Goal: Task Accomplishment & Management: Manage account settings

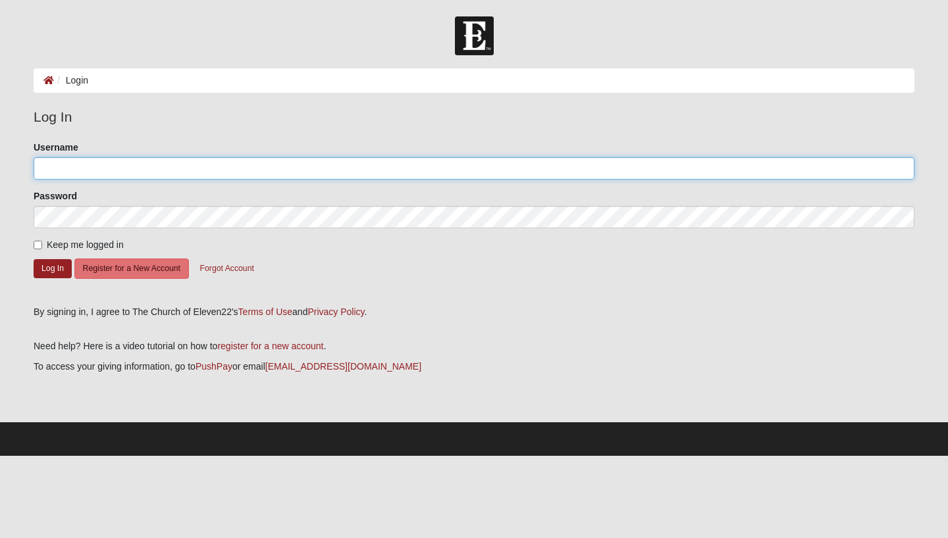
type input "Ddareguy"
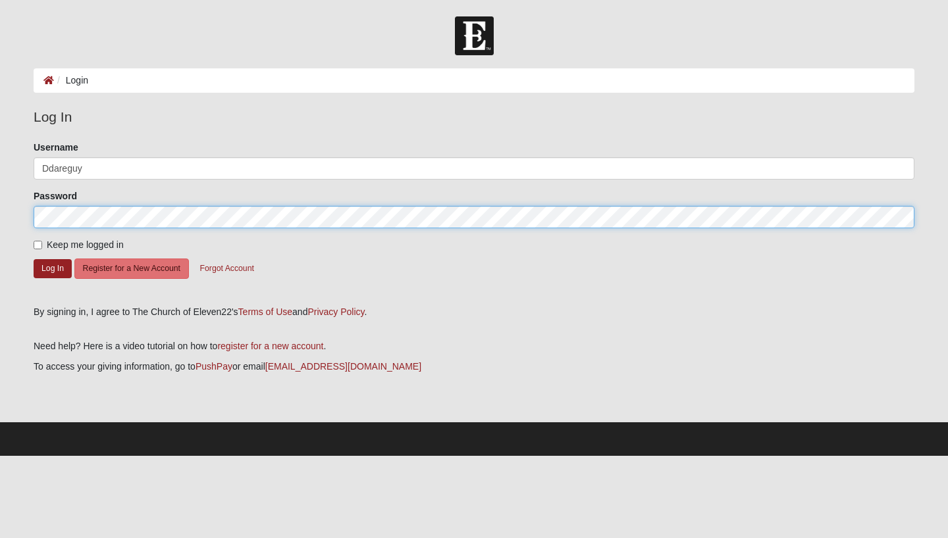
click at [53, 268] on button "Log In" at bounding box center [53, 268] width 38 height 19
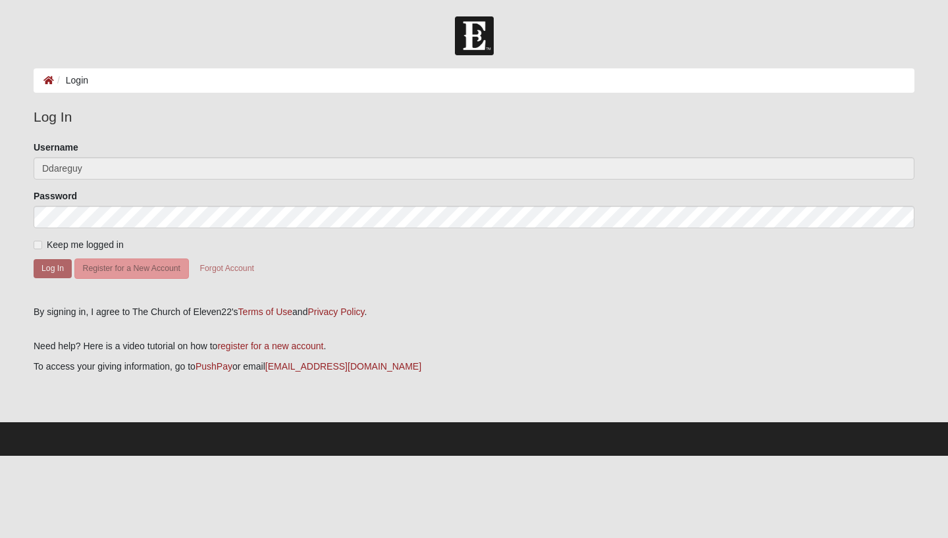
click at [33, 246] on div "Please correct the following: Username Ddareguy Password Keep me logged in Log …" at bounding box center [474, 219] width 900 height 156
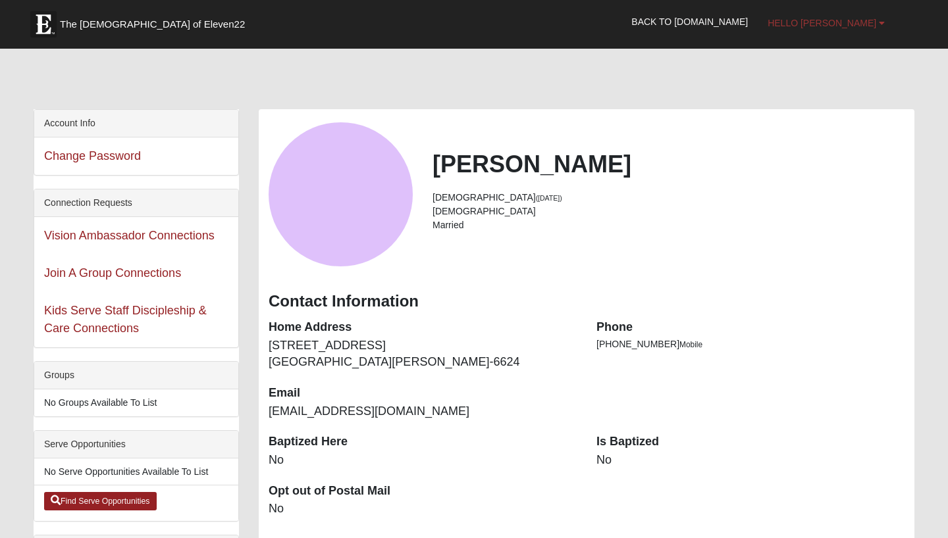
click at [880, 25] on b at bounding box center [882, 22] width 6 height 9
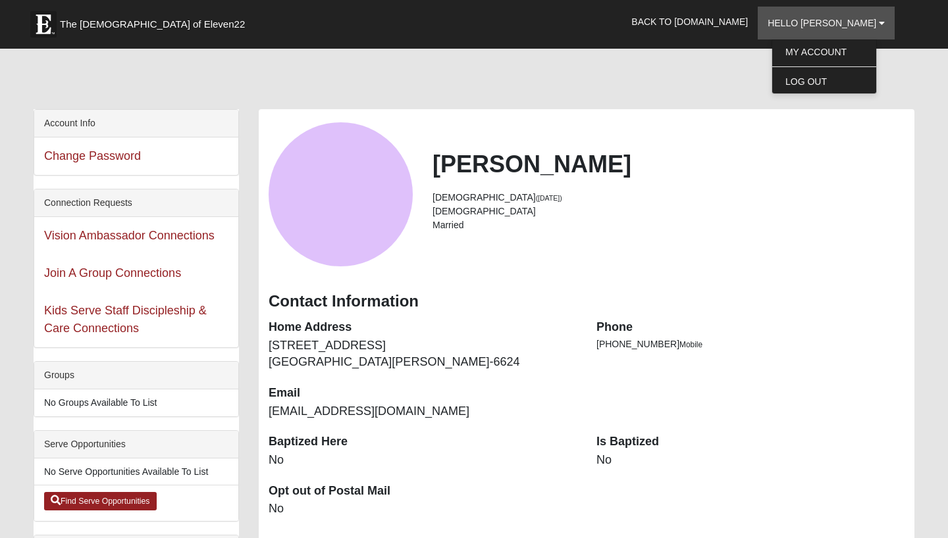
click at [723, 78] on div at bounding box center [474, 81] width 881 height 55
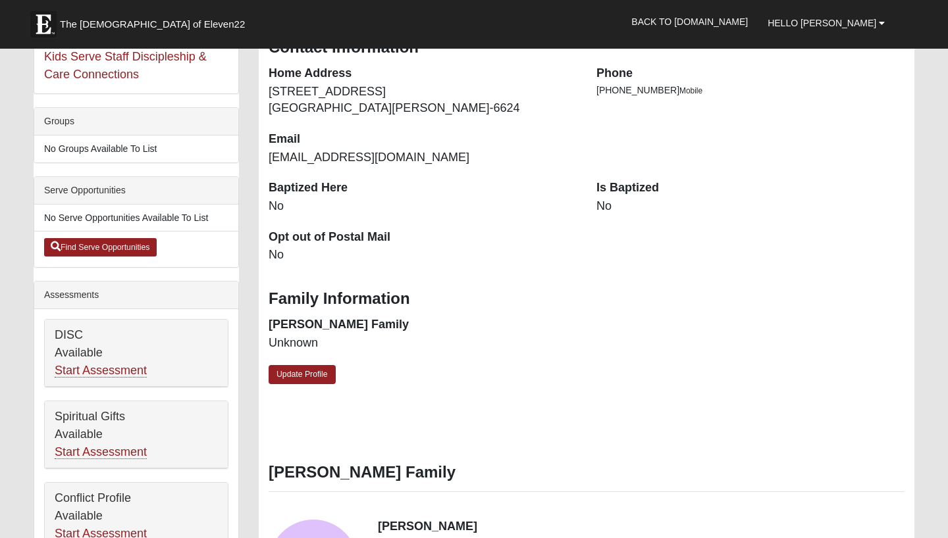
scroll to position [267, 0]
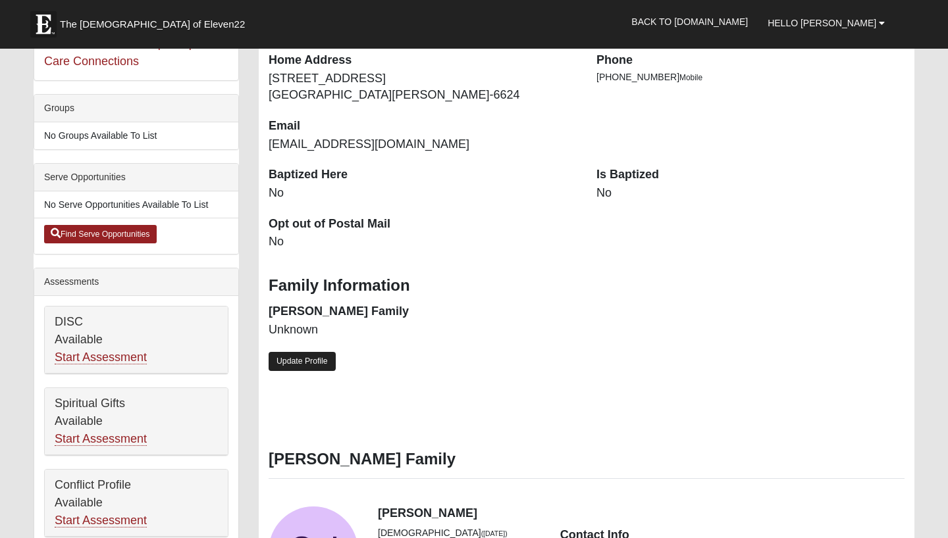
click at [313, 357] on link "Update Profile" at bounding box center [302, 361] width 67 height 19
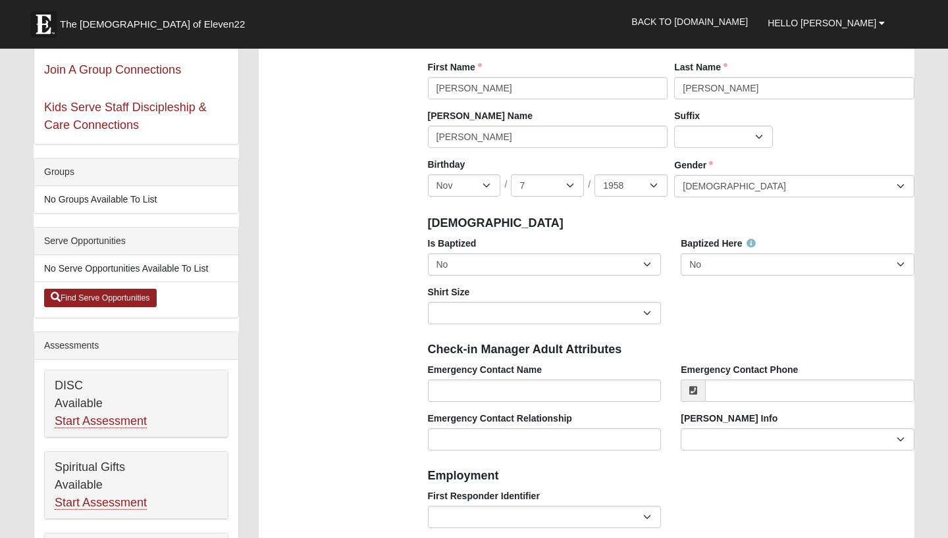
scroll to position [211, 0]
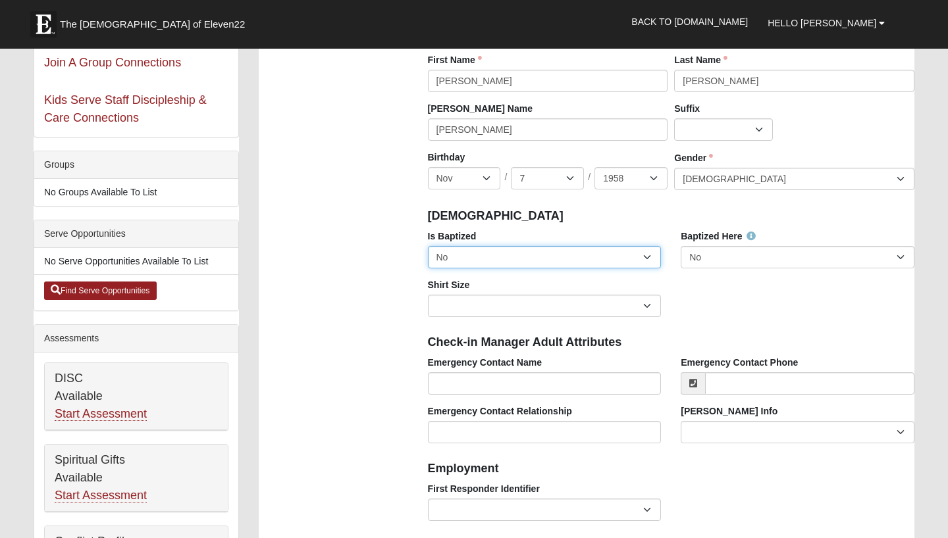
click at [650, 255] on select "No Yes" at bounding box center [545, 257] width 234 height 22
select select "True"
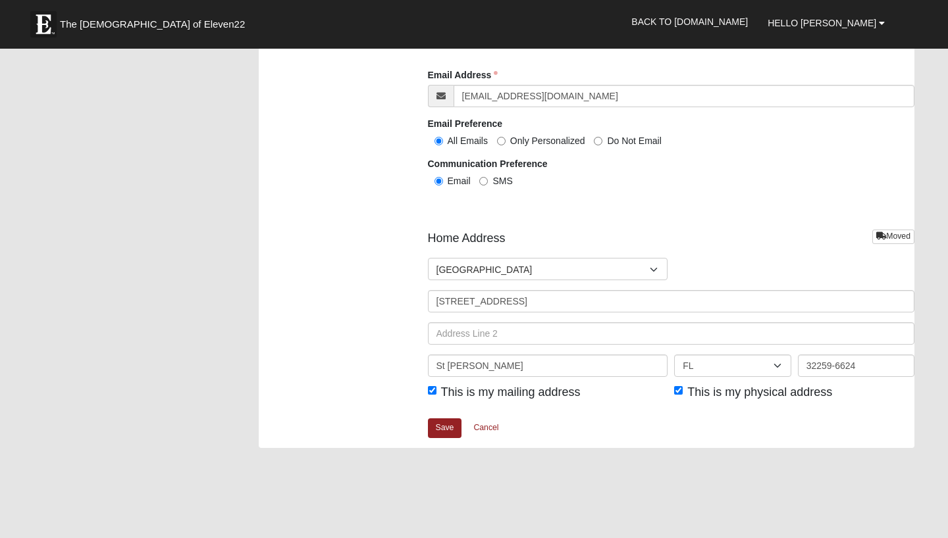
scroll to position [1482, 0]
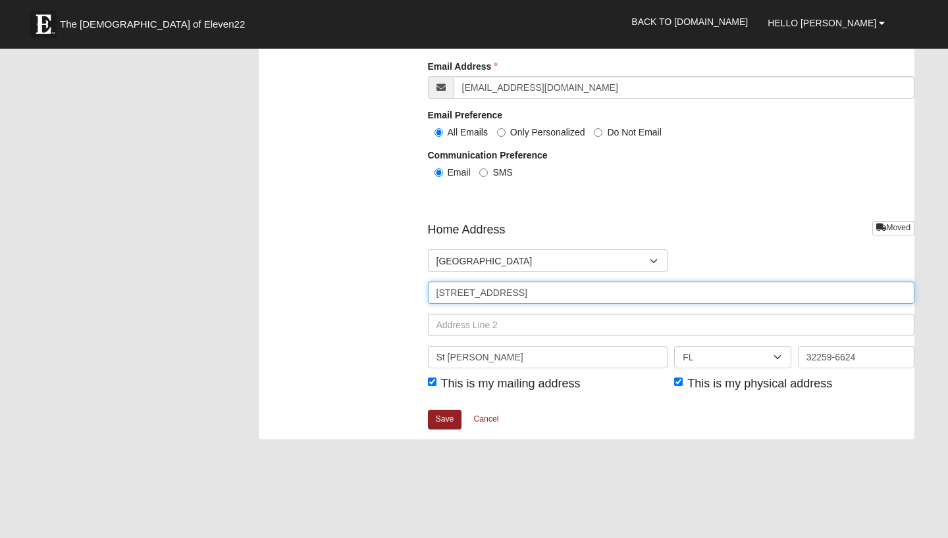
drag, startPoint x: 541, startPoint y: 292, endPoint x: 414, endPoint y: 286, distance: 127.1
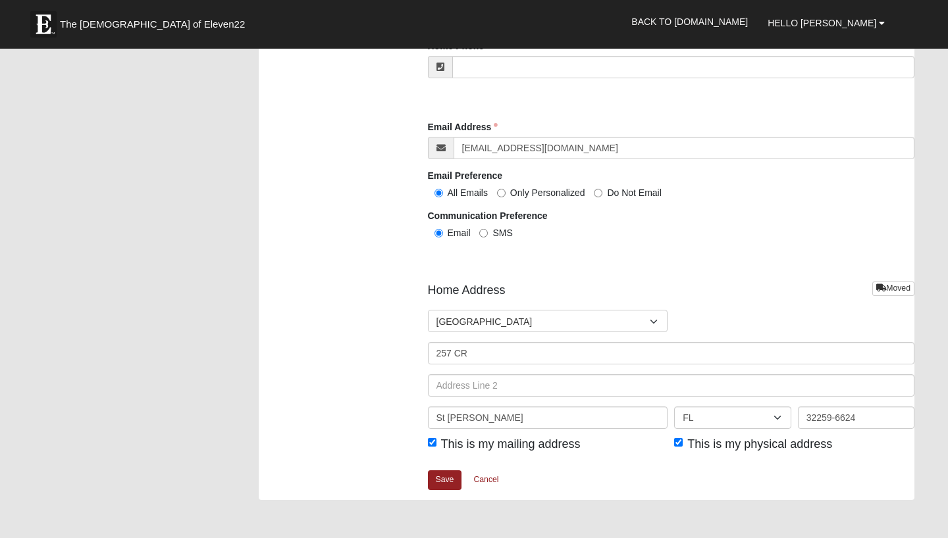
scroll to position [1429, 0]
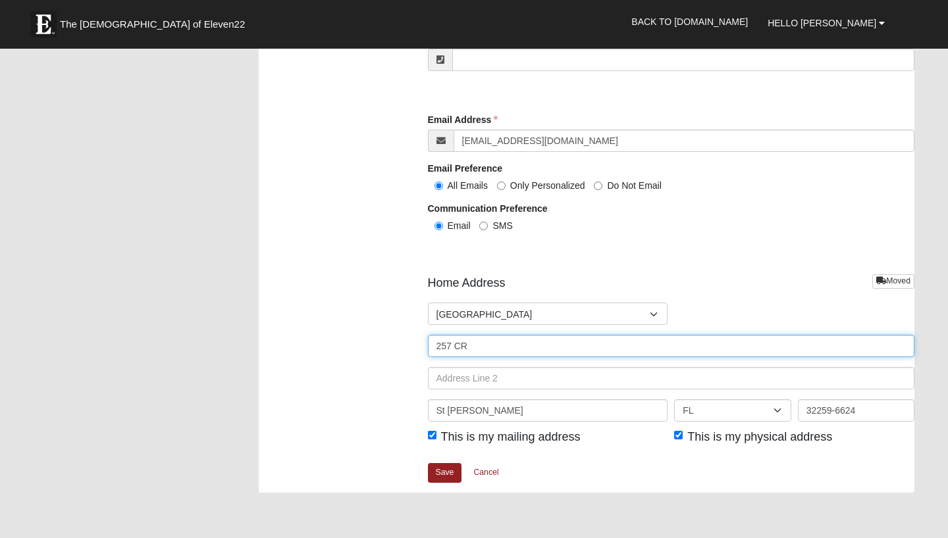
click at [482, 340] on input "257 CR" at bounding box center [671, 346] width 487 height 22
type input "257 CR 13 S"
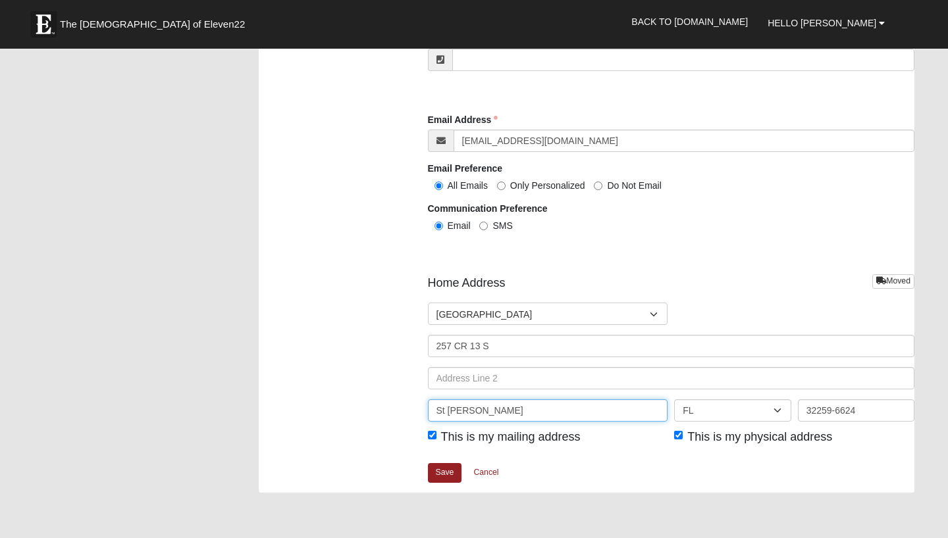
click at [477, 408] on input "St Johns" at bounding box center [548, 411] width 240 height 22
click at [475, 409] on input "St A" at bounding box center [548, 411] width 240 height 22
type input "St Augustine"
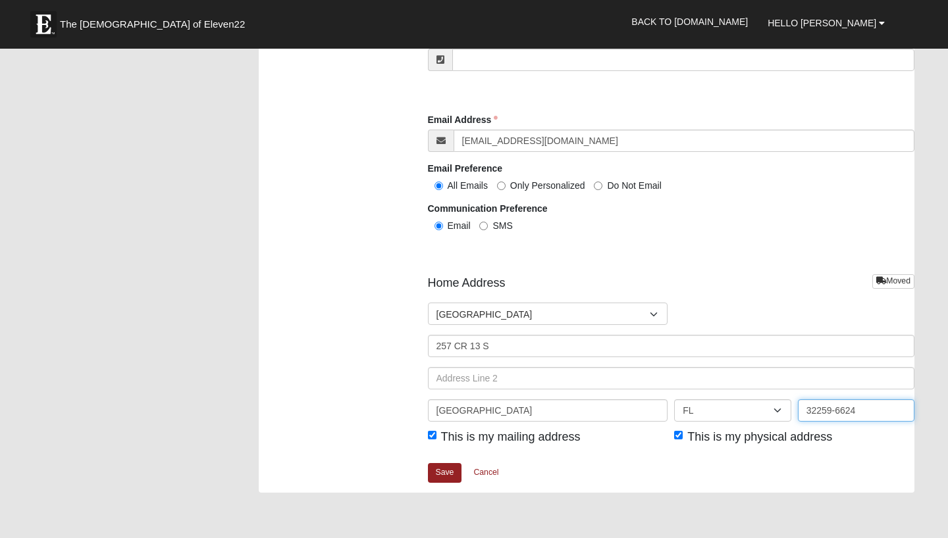
drag, startPoint x: 859, startPoint y: 406, endPoint x: 804, endPoint y: 405, distance: 54.6
click at [804, 405] on input "32259-6624" at bounding box center [856, 411] width 117 height 22
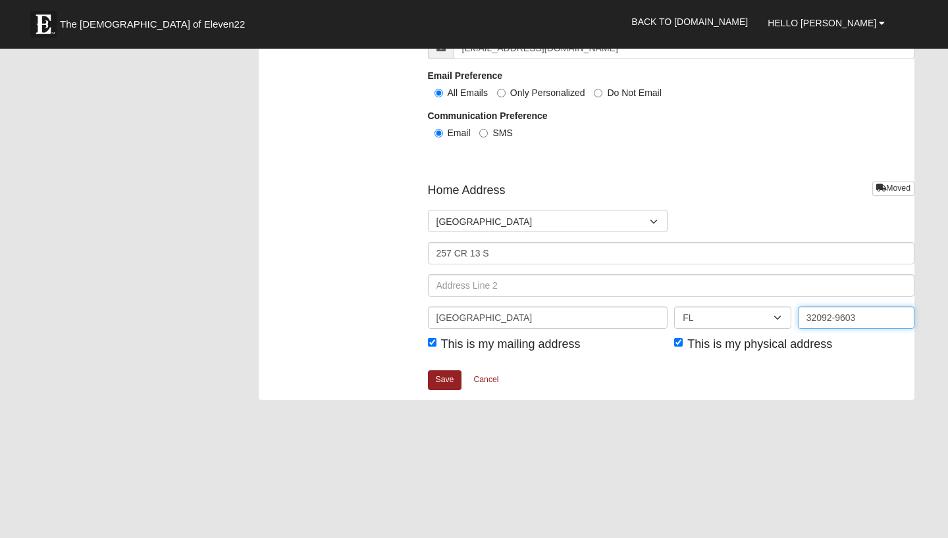
scroll to position [1532, 0]
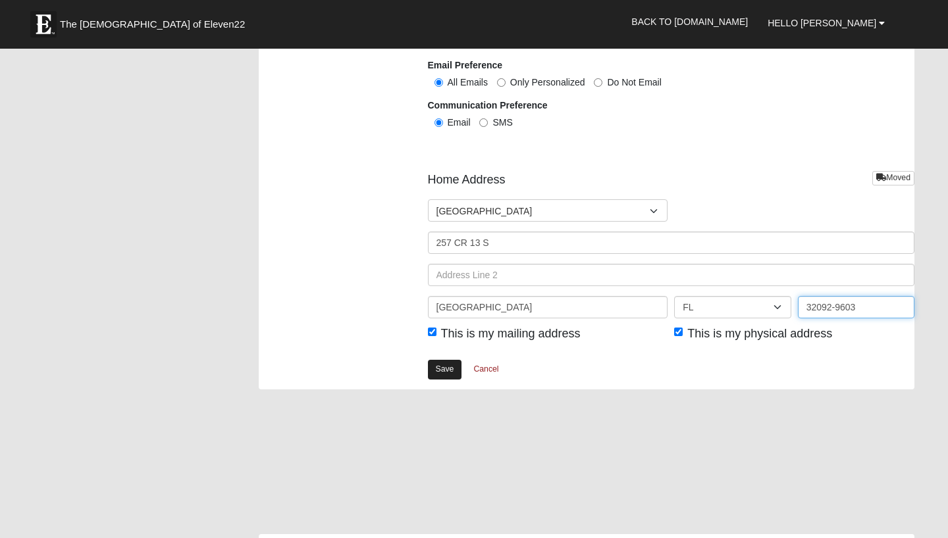
type input "32092-9603"
click at [444, 368] on link "Save" at bounding box center [445, 369] width 34 height 19
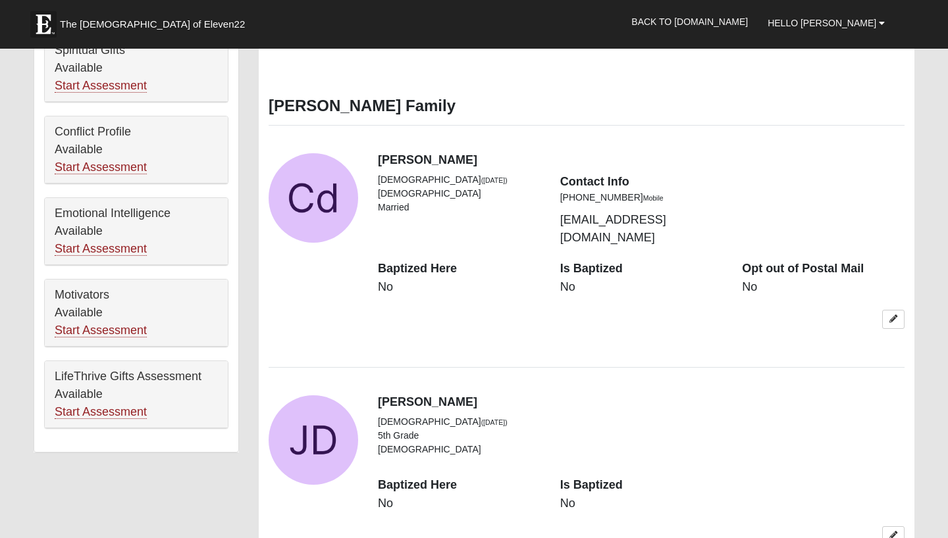
scroll to position [625, 0]
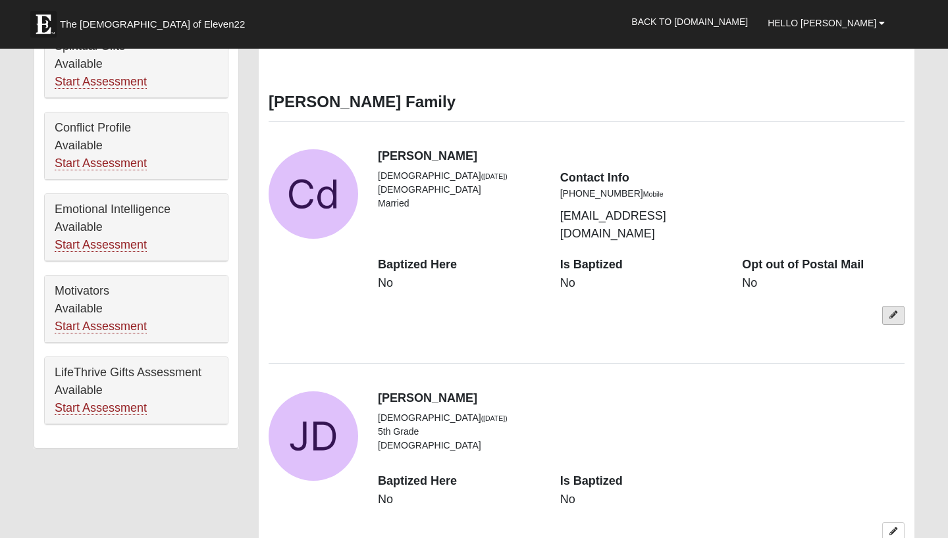
click at [894, 306] on link at bounding box center [893, 315] width 22 height 19
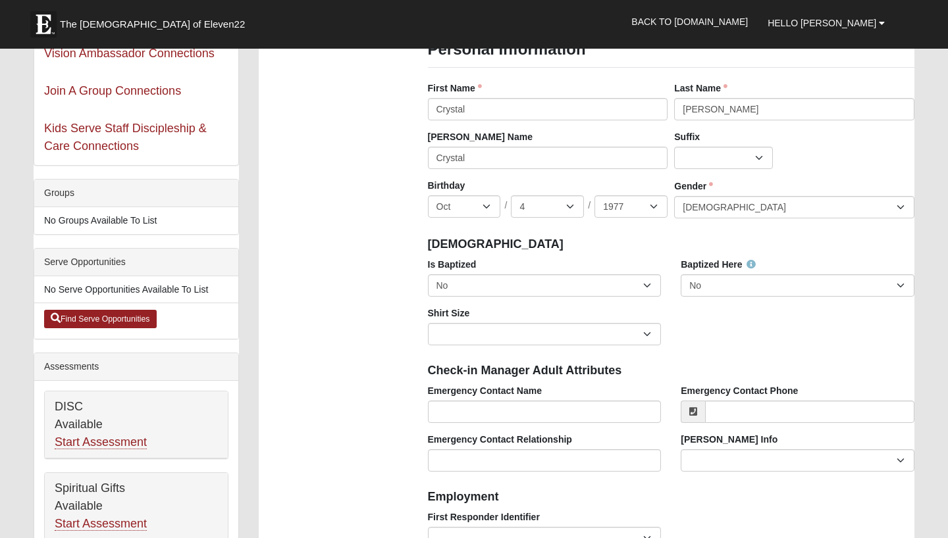
scroll to position [221, 0]
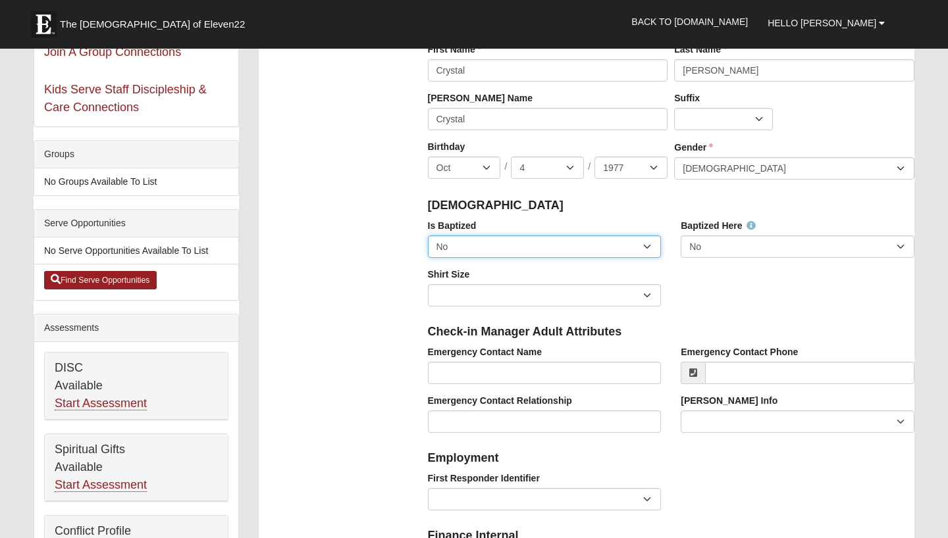
click at [644, 248] on select "No Yes" at bounding box center [545, 247] width 234 height 22
select select "True"
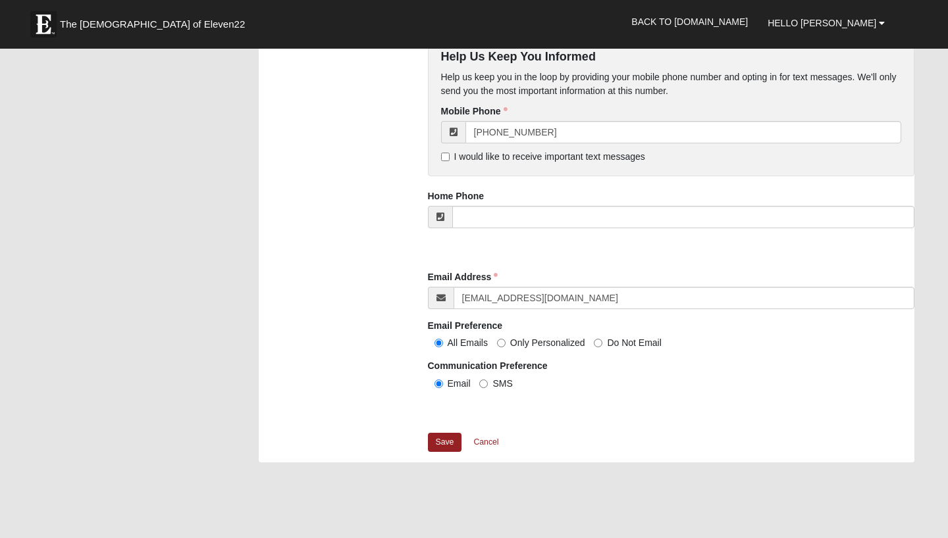
scroll to position [1182, 0]
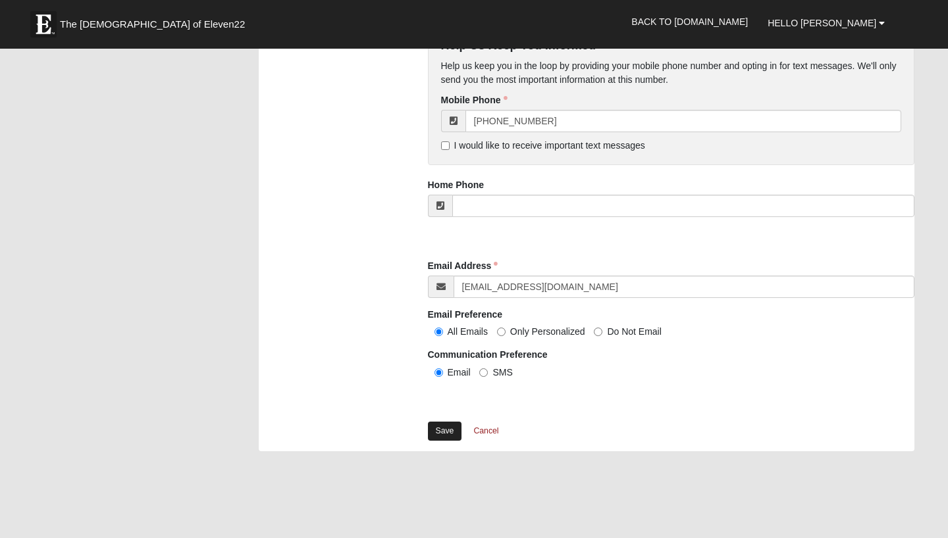
click at [443, 425] on link "Save" at bounding box center [445, 431] width 34 height 19
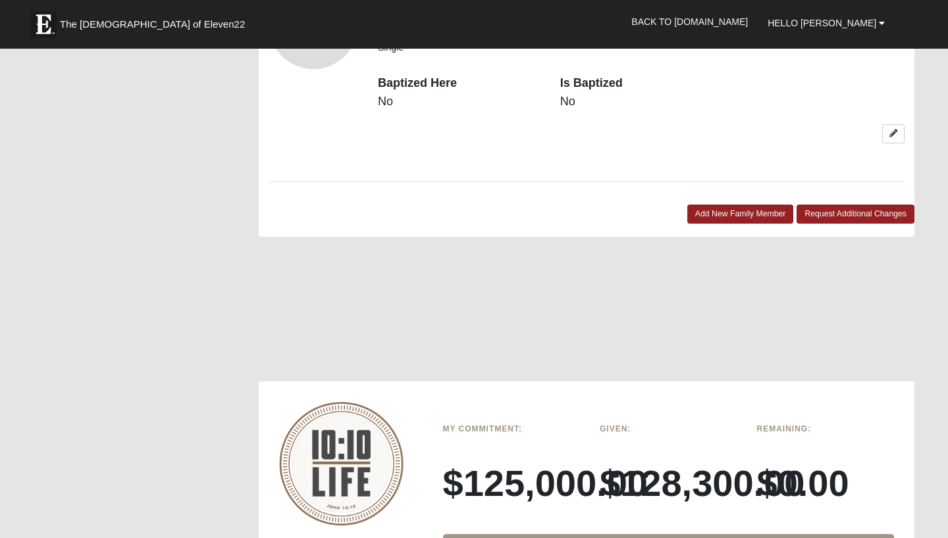
scroll to position [1206, 0]
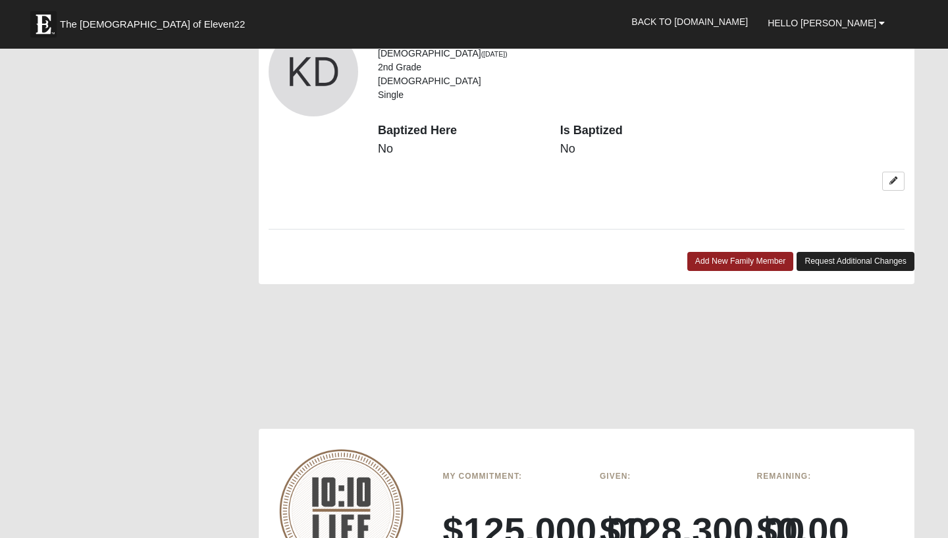
click at [859, 252] on link "Request Additional Changes" at bounding box center [855, 261] width 118 height 19
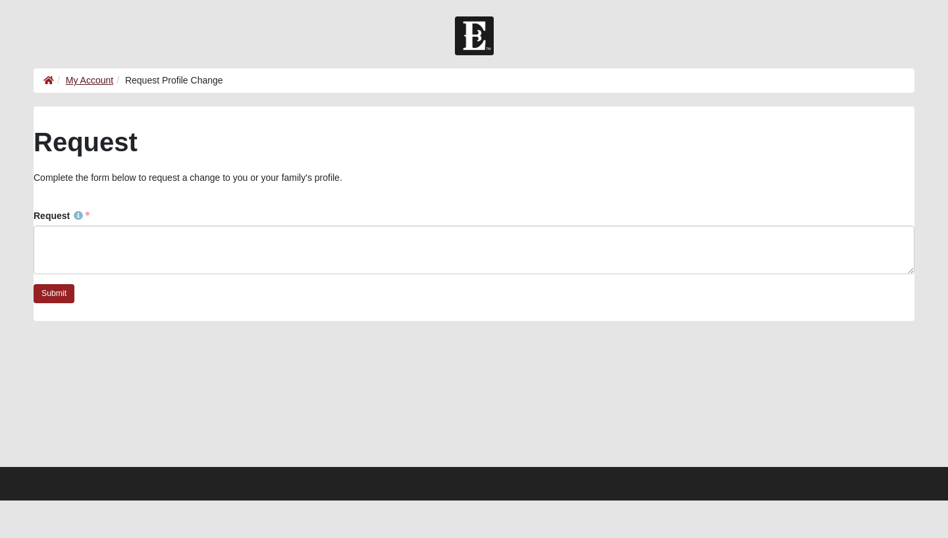
click at [91, 79] on link "My Account" at bounding box center [89, 80] width 47 height 11
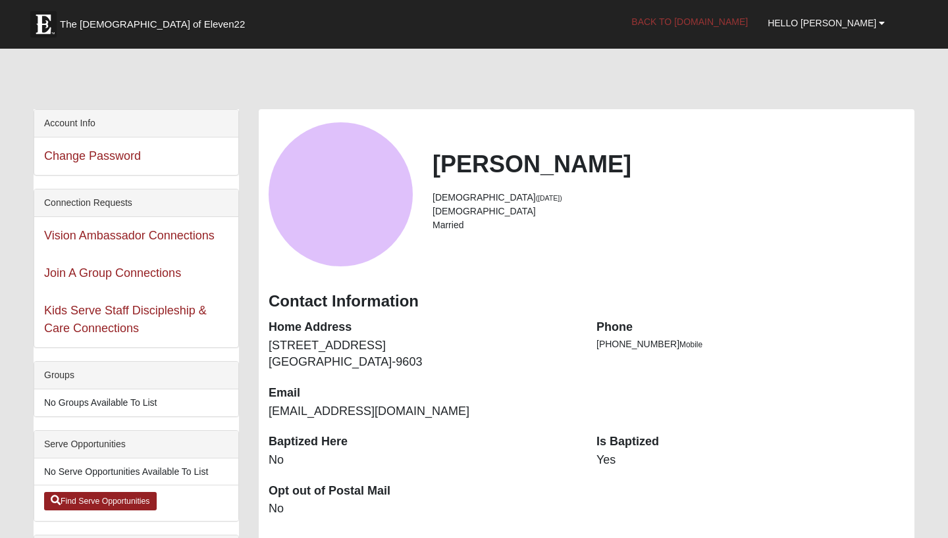
click at [721, 26] on link "Back to [DOMAIN_NAME]" at bounding box center [689, 21] width 136 height 33
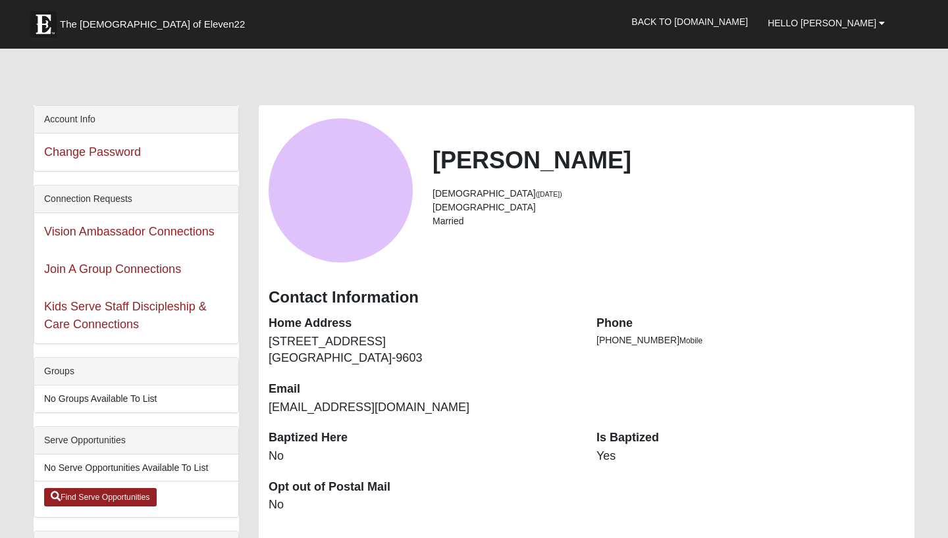
scroll to position [8, 0]
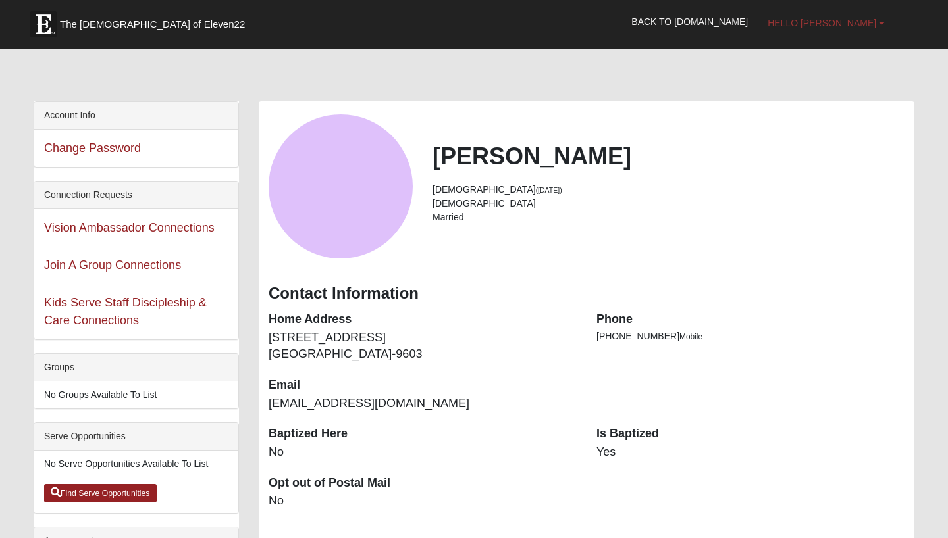
click at [876, 24] on link "Hello [PERSON_NAME]" at bounding box center [826, 23] width 137 height 33
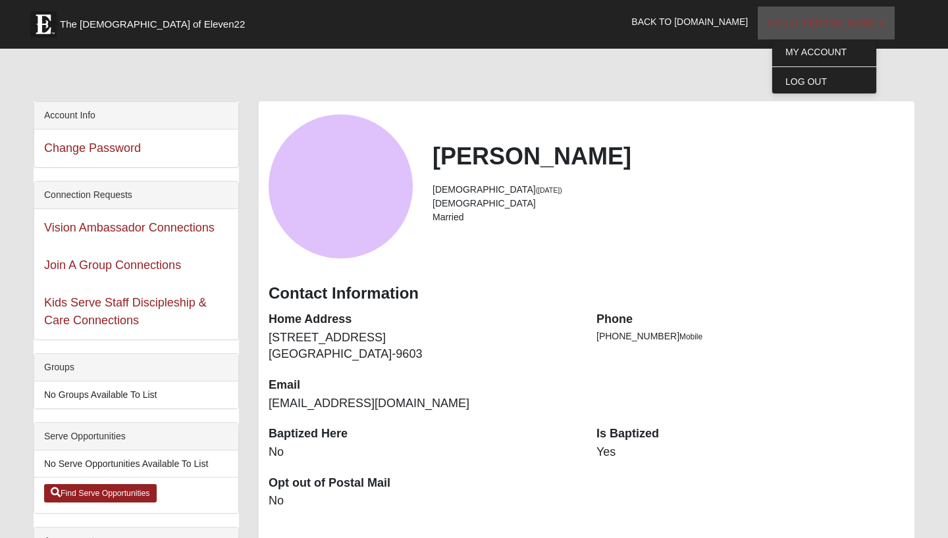
click at [876, 24] on link "Hello [PERSON_NAME]" at bounding box center [826, 23] width 137 height 33
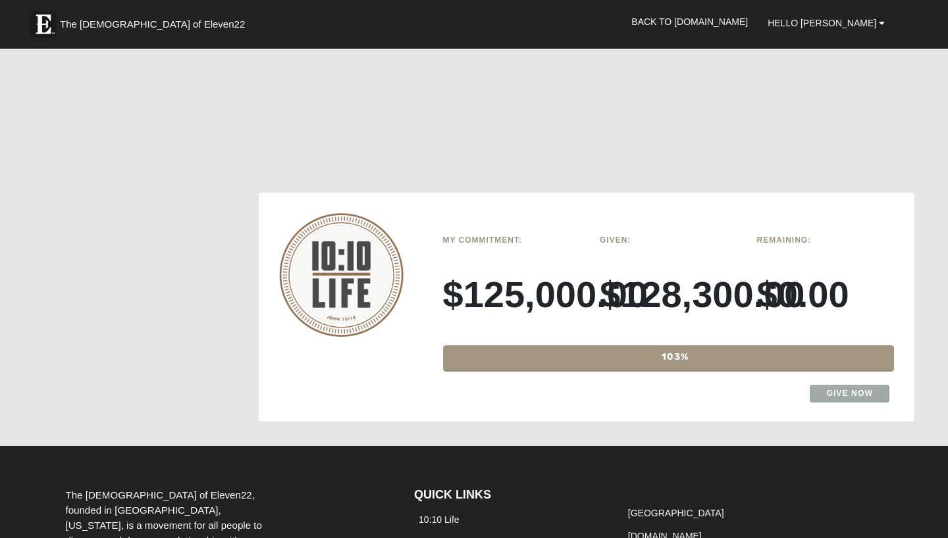
scroll to position [1447, 0]
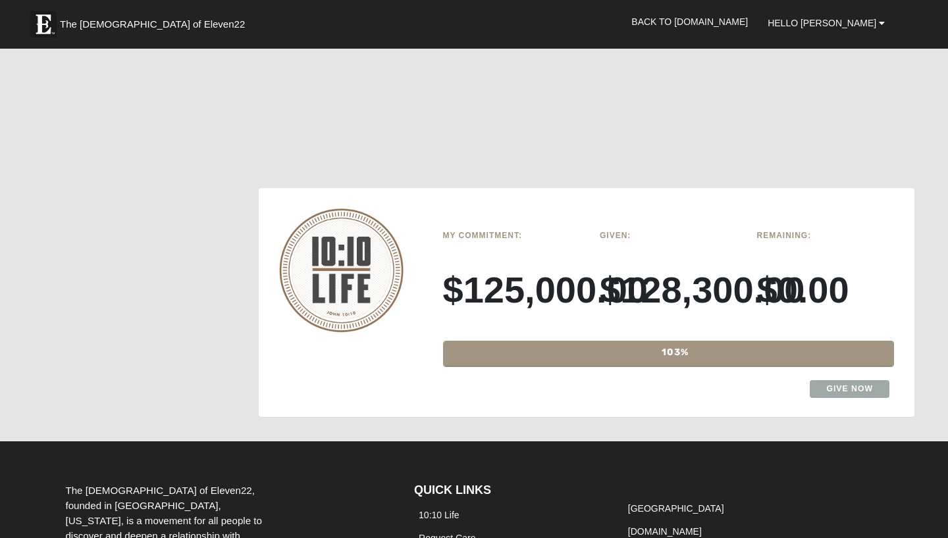
click at [845, 380] on link "Give Now" at bounding box center [850, 389] width 80 height 18
